Goal: Navigation & Orientation: Go to known website

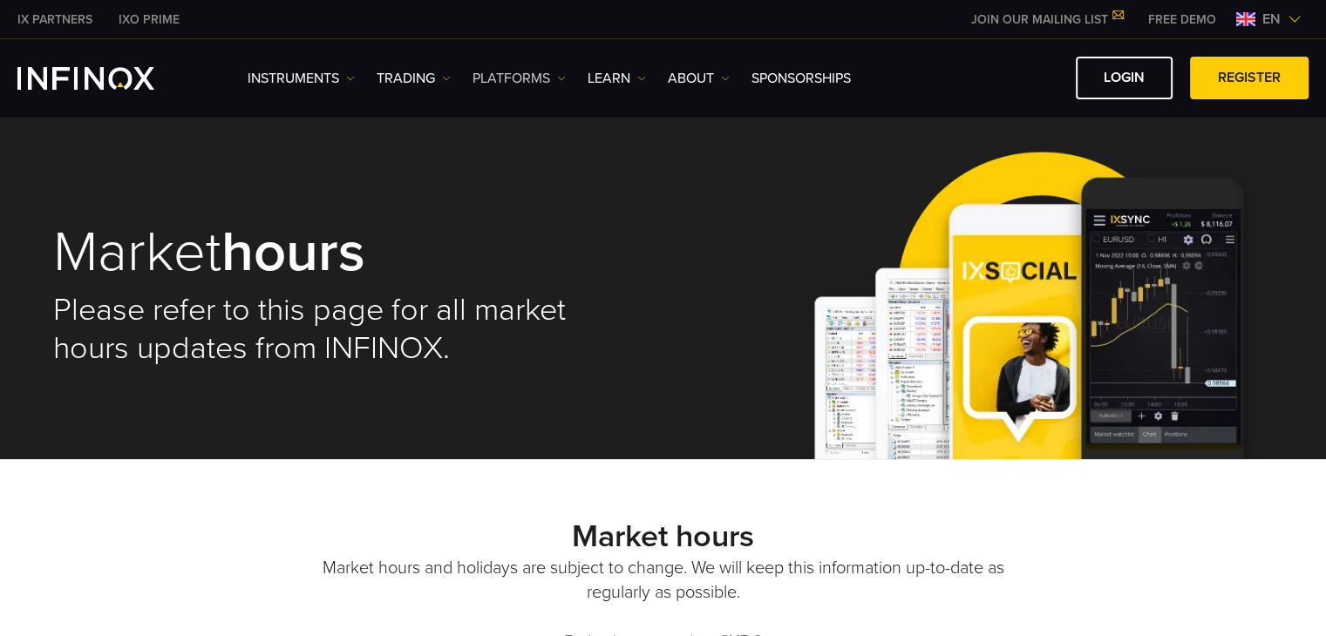
click at [499, 71] on link "PLATFORMS" at bounding box center [518, 78] width 93 height 21
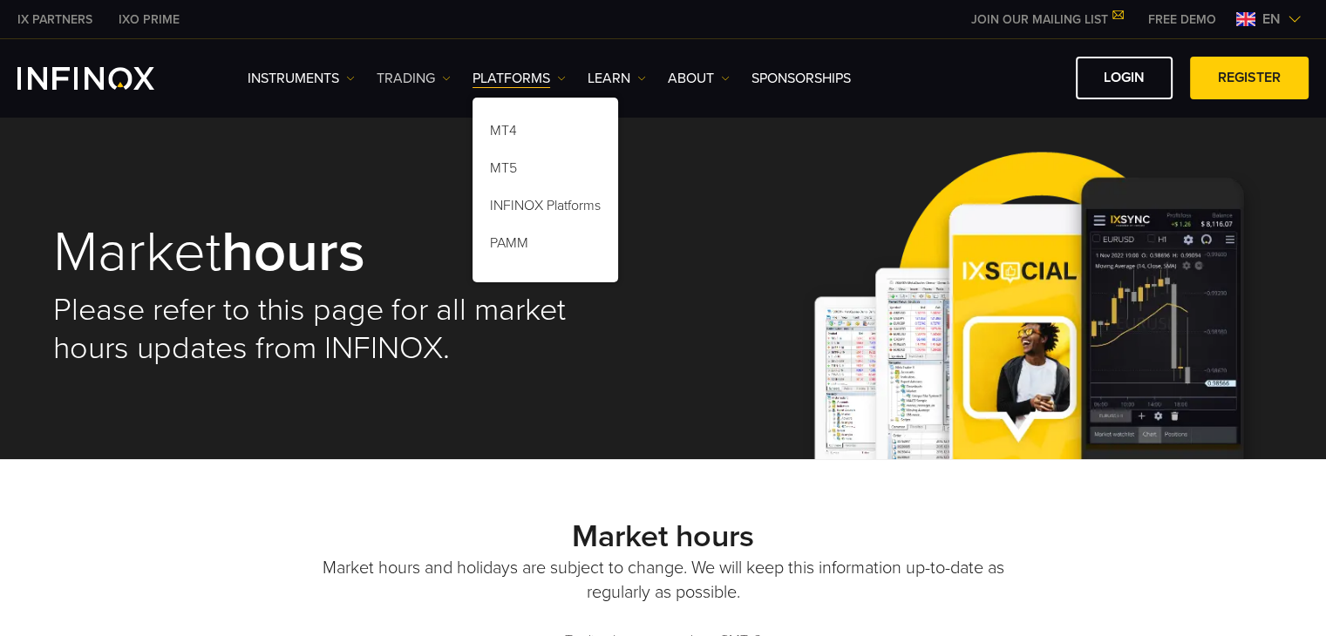
click at [396, 84] on link "TRADING" at bounding box center [414, 78] width 74 height 21
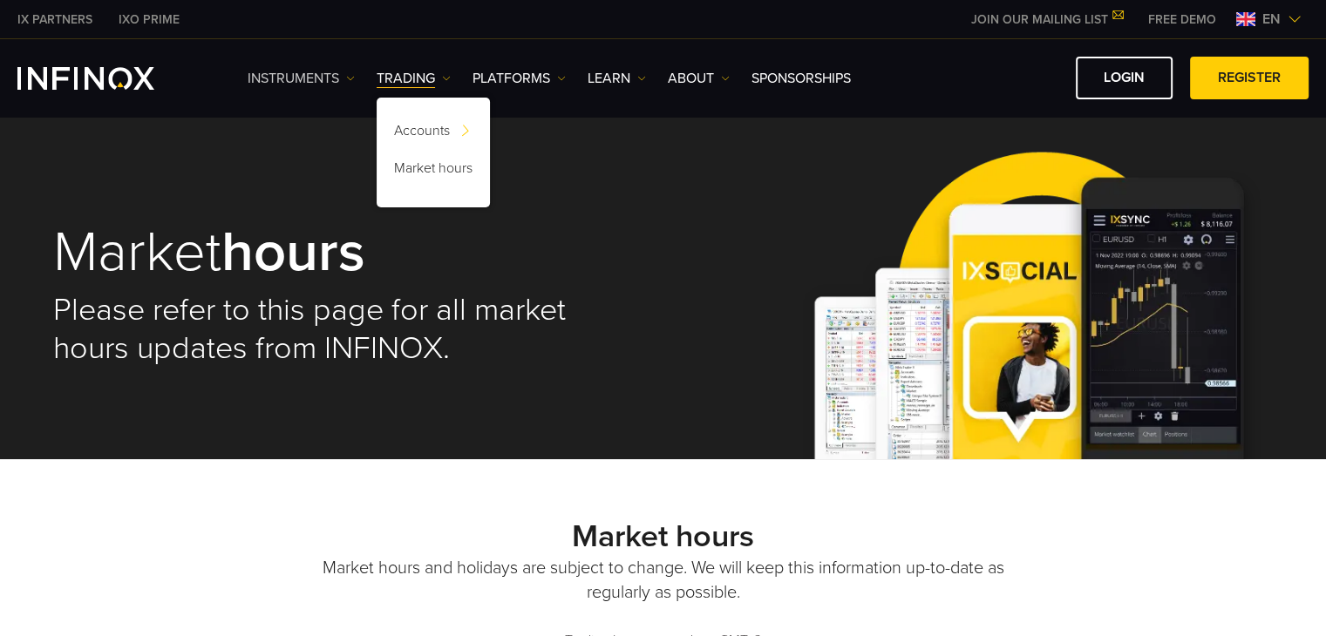
click at [335, 71] on link "Instruments" at bounding box center [301, 78] width 107 height 21
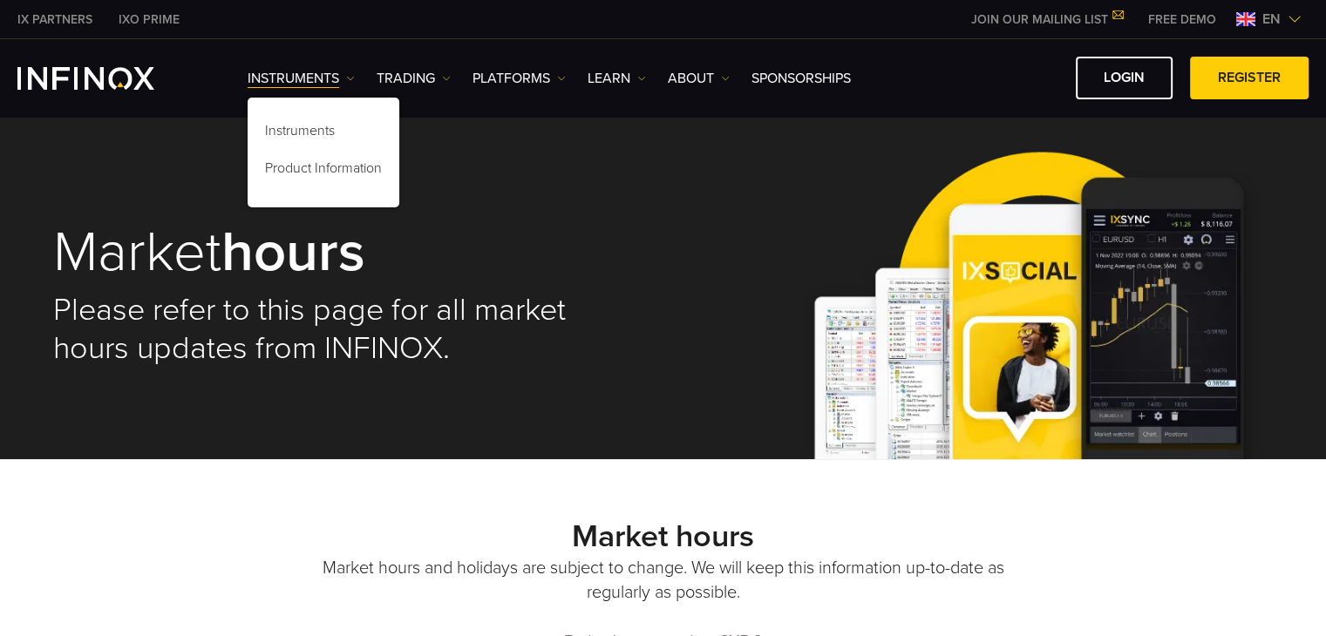
click at [596, 65] on div "Instruments Instruments Product Information TRADING Accounts" at bounding box center [778, 78] width 1061 height 43
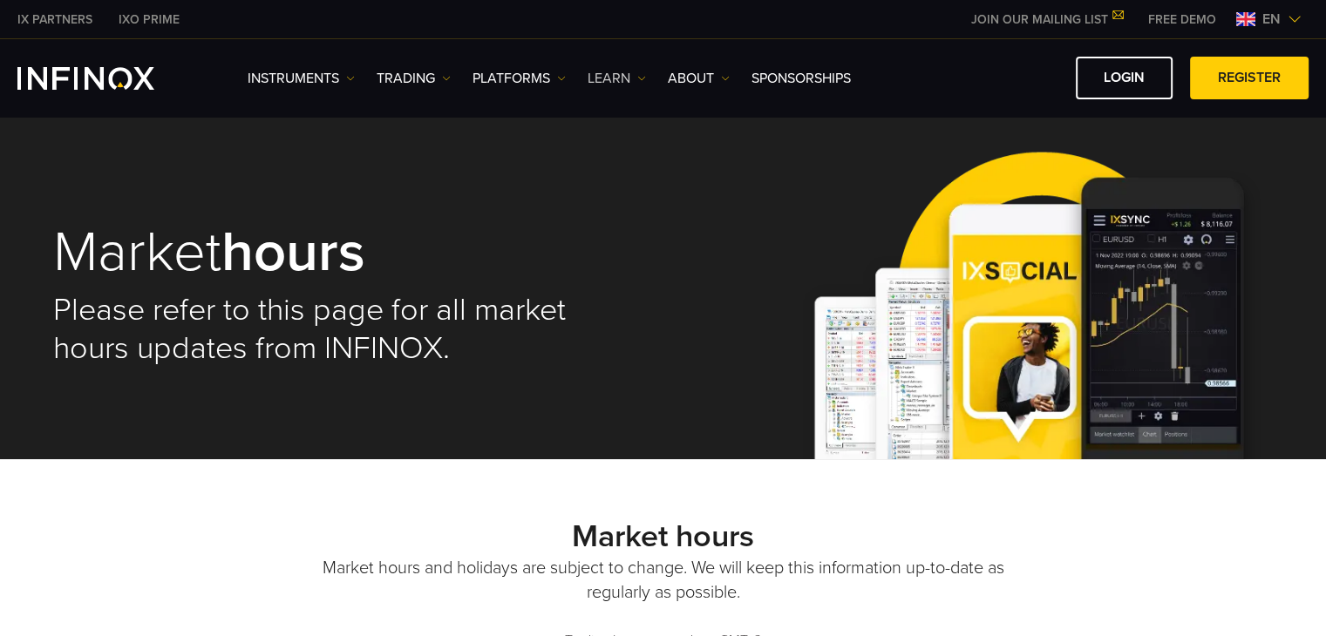
click at [635, 78] on link "Learn" at bounding box center [617, 78] width 58 height 21
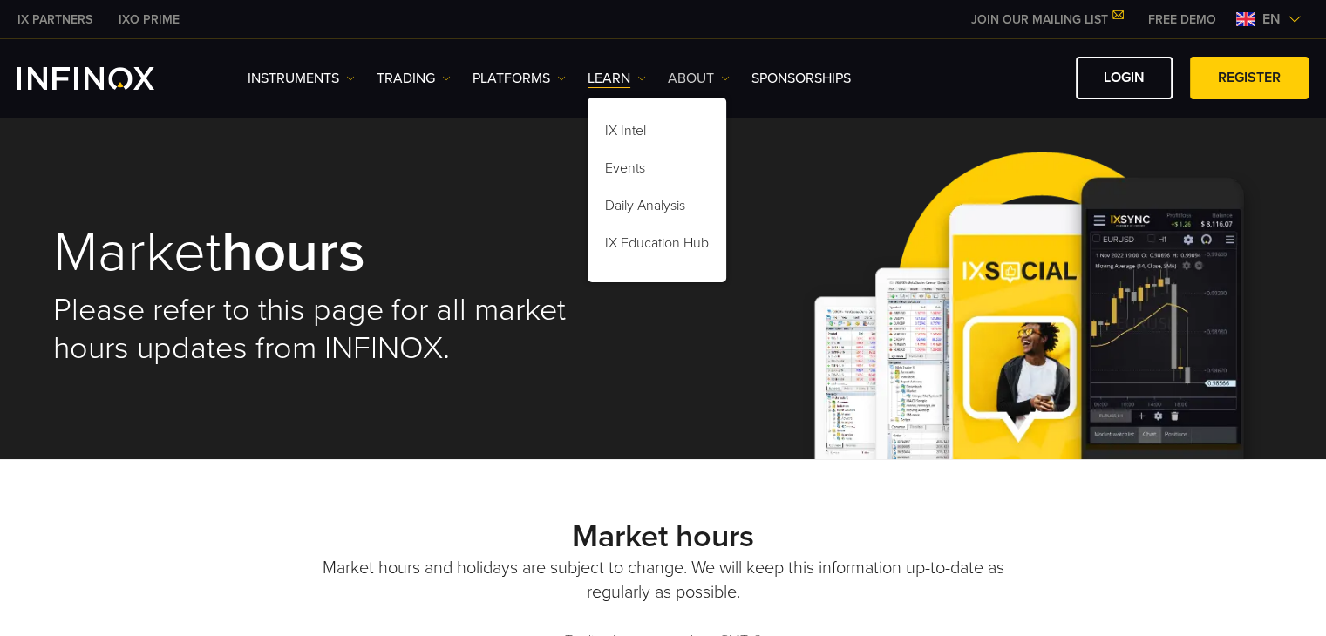
drag, startPoint x: 708, startPoint y: 54, endPoint x: 698, endPoint y: 67, distance: 16.2
click at [698, 67] on div "Instruments Instruments Product Information TRADING" at bounding box center [663, 78] width 1326 height 78
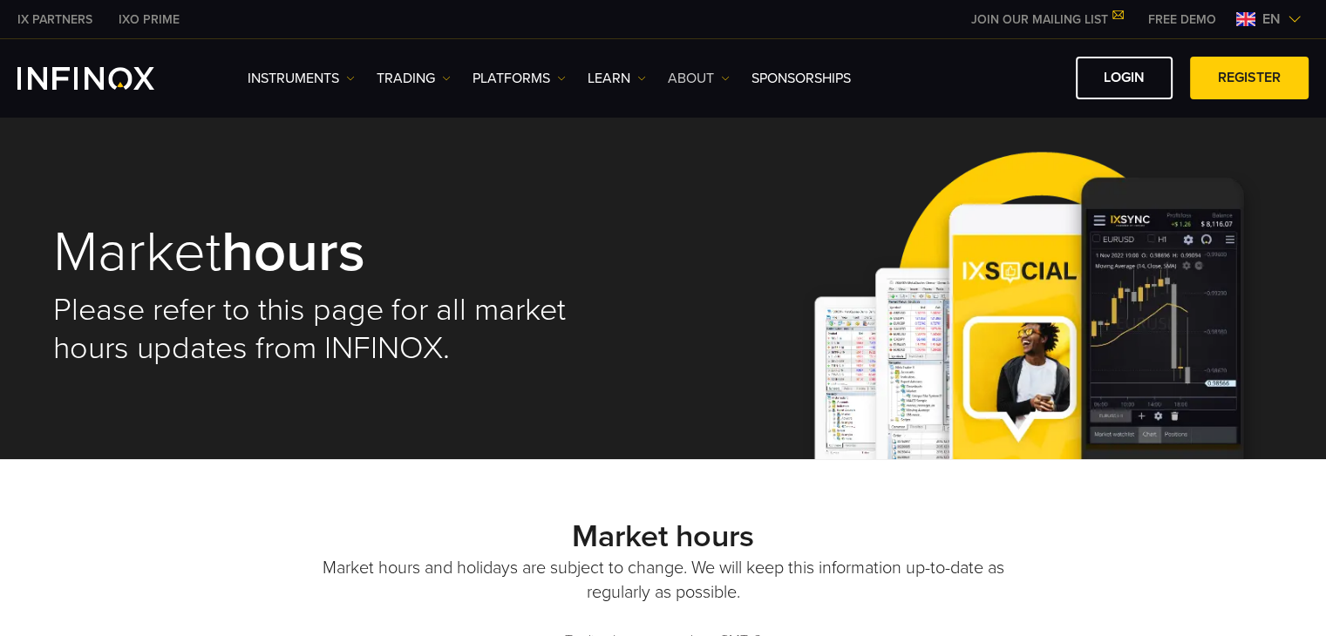
click at [698, 68] on link "ABOUT" at bounding box center [699, 78] width 62 height 21
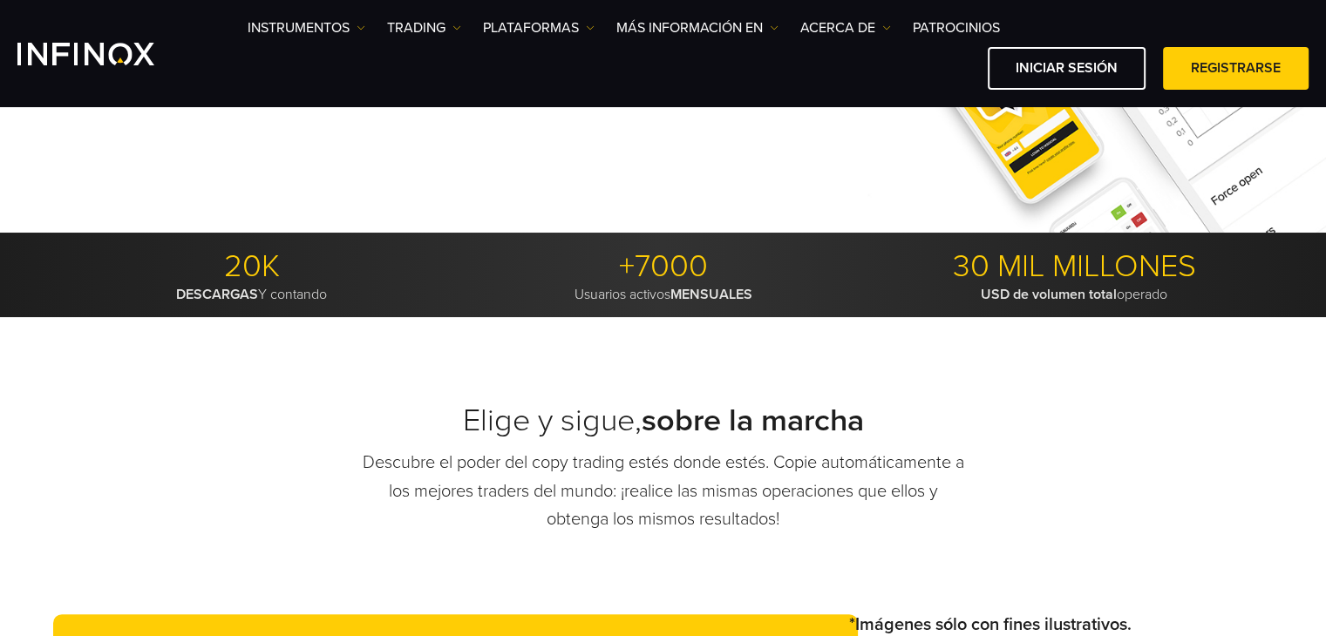
scroll to position [323, 0]
